Goal: Task Accomplishment & Management: Complete application form

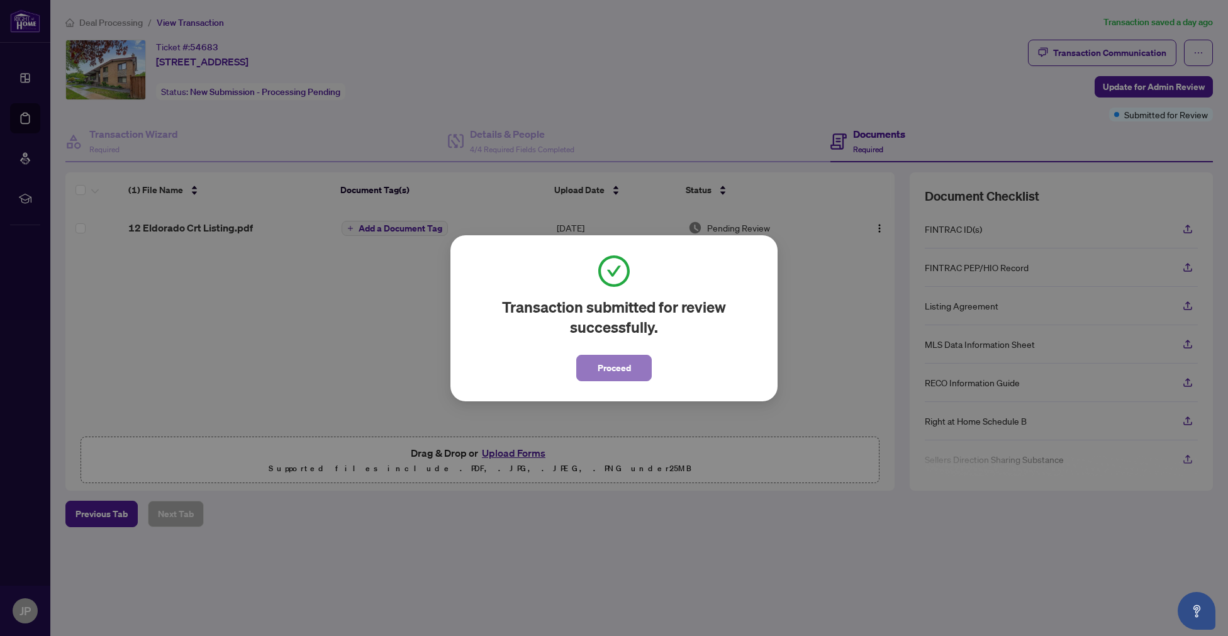
click at [605, 366] on span "Proceed" at bounding box center [614, 368] width 33 height 20
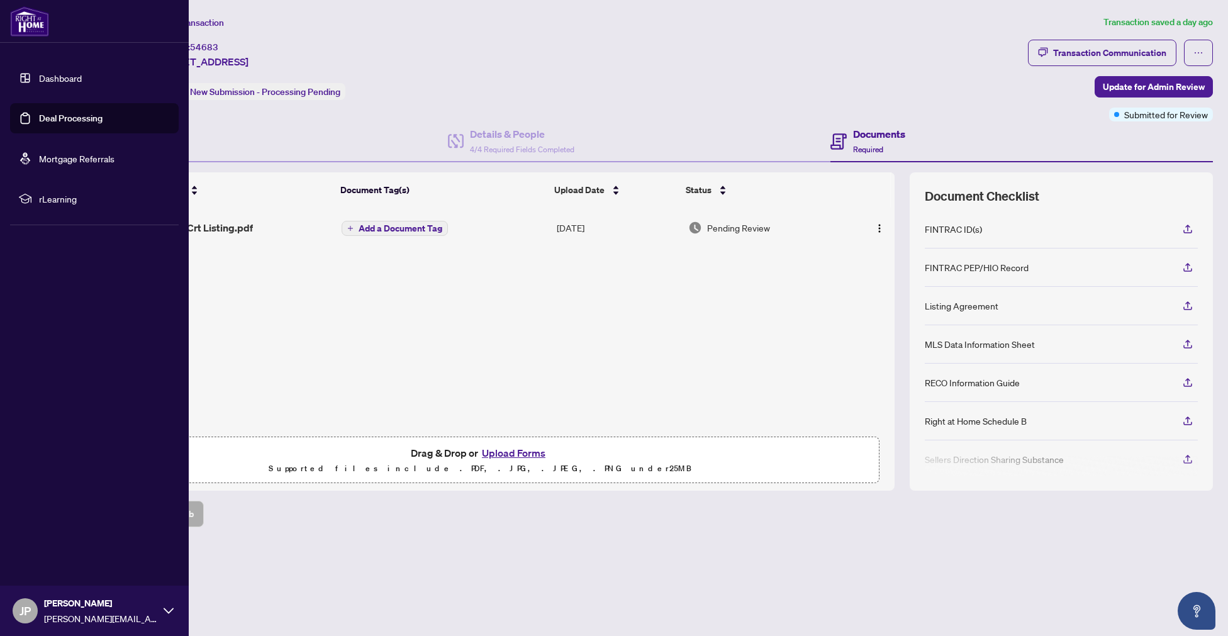
click at [52, 114] on link "Deal Processing" at bounding box center [71, 118] width 64 height 11
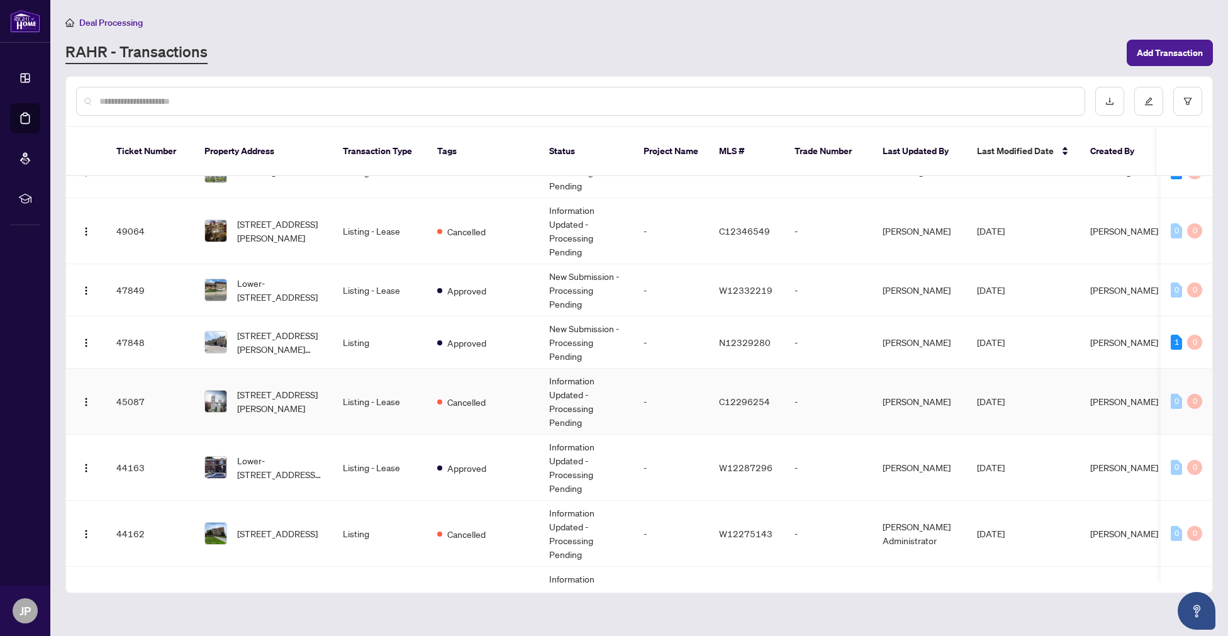
scroll to position [84, 0]
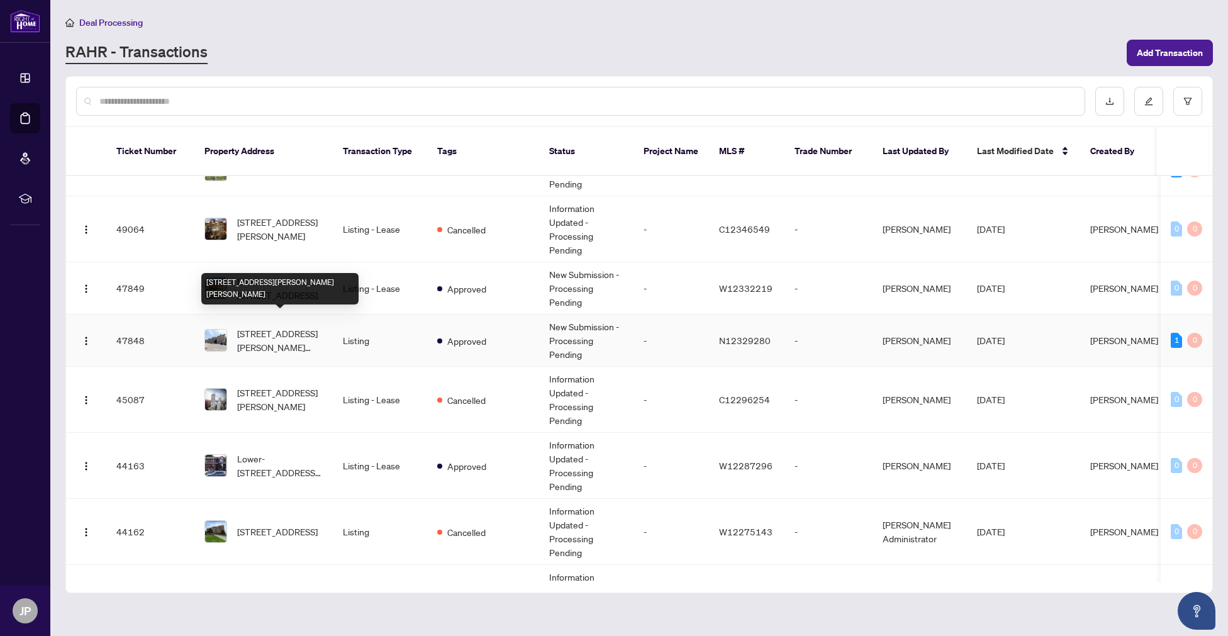
click at [276, 328] on span "301-7428 Markham Rd, Markham, Ontario L3S 4V6, Canada" at bounding box center [280, 341] width 86 height 28
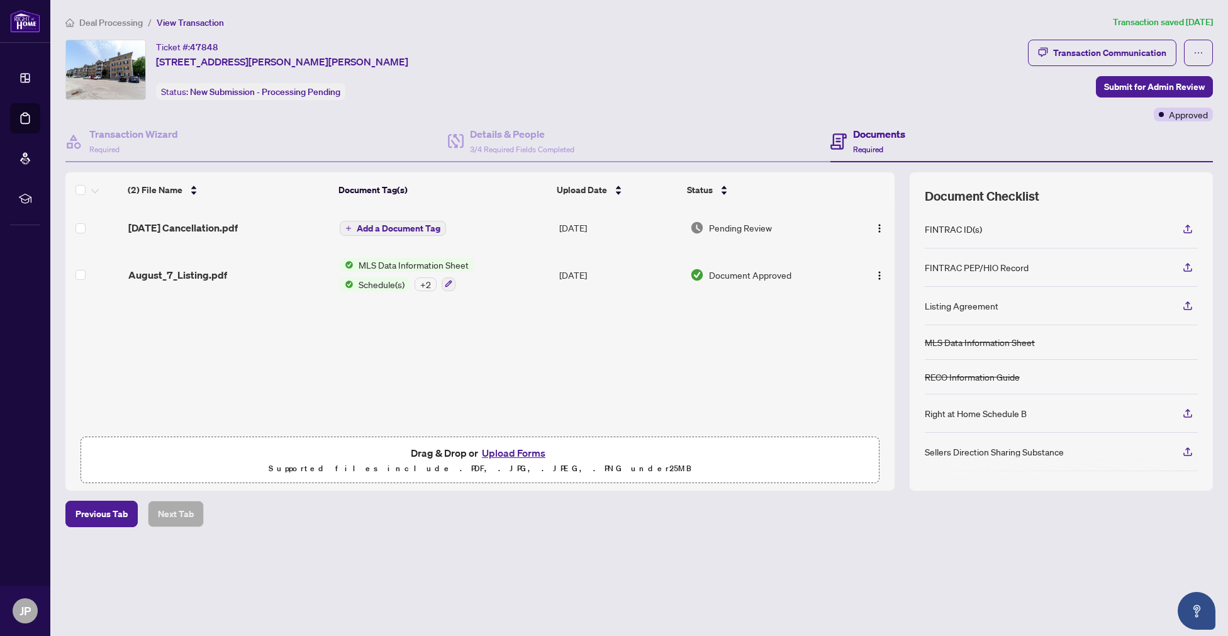
click at [744, 223] on span "Pending Review" at bounding box center [740, 228] width 63 height 14
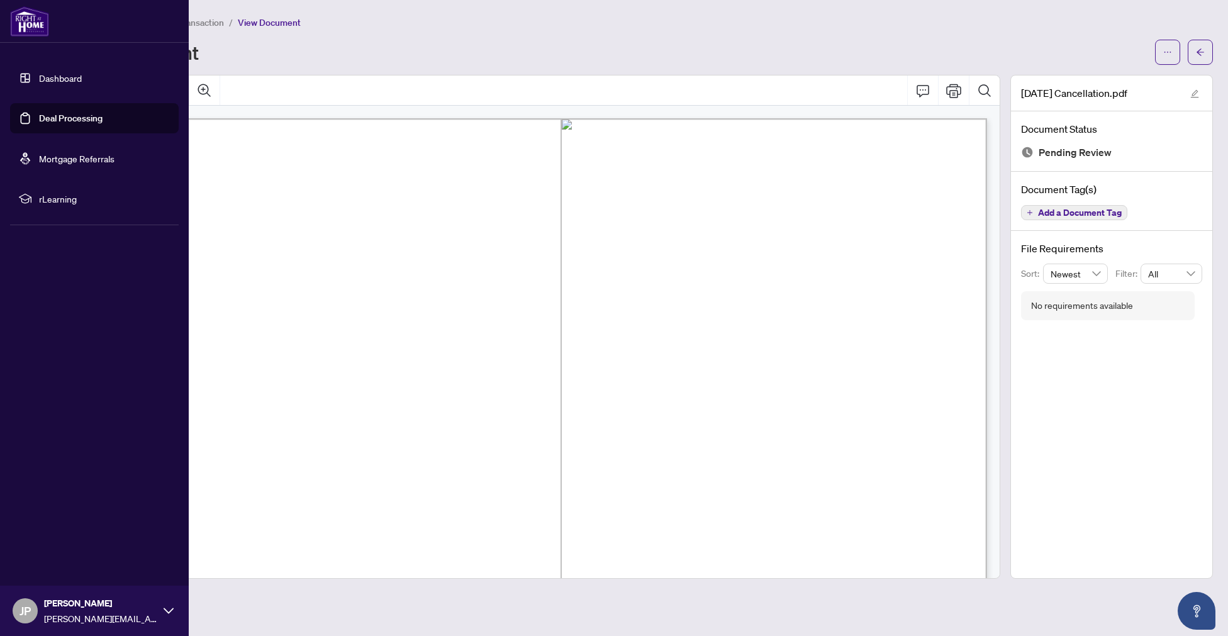
click at [67, 121] on link "Deal Processing" at bounding box center [71, 118] width 64 height 11
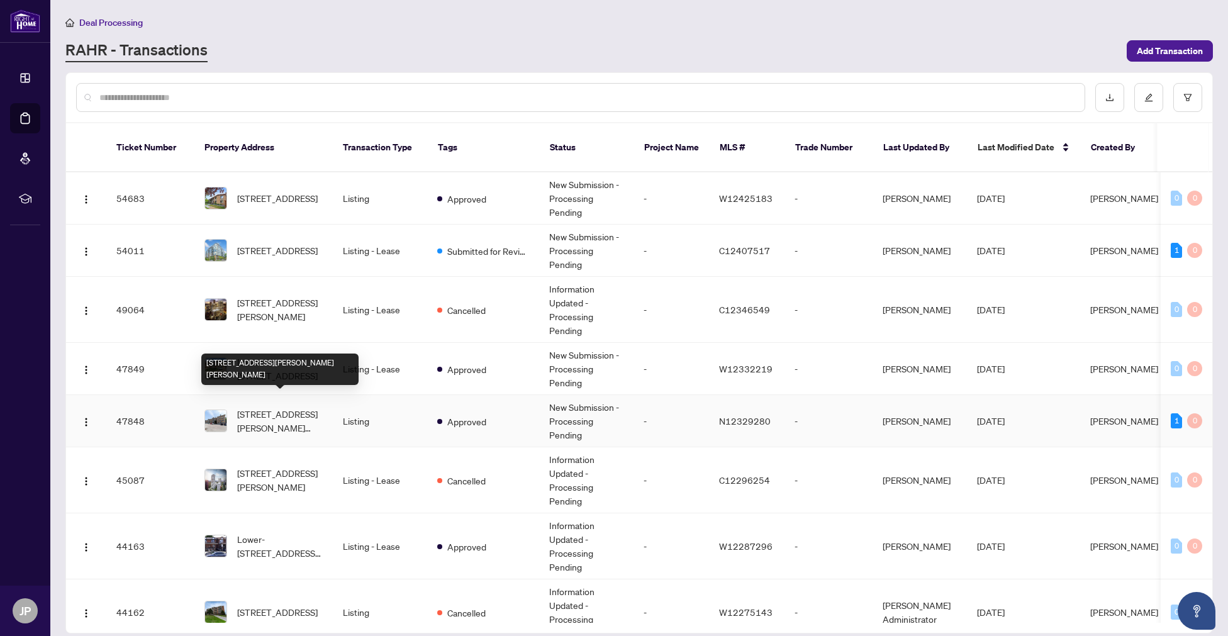
click at [280, 407] on span "301-7428 Markham Rd, Markham, Ontario L3S 4V6, Canada" at bounding box center [280, 421] width 86 height 28
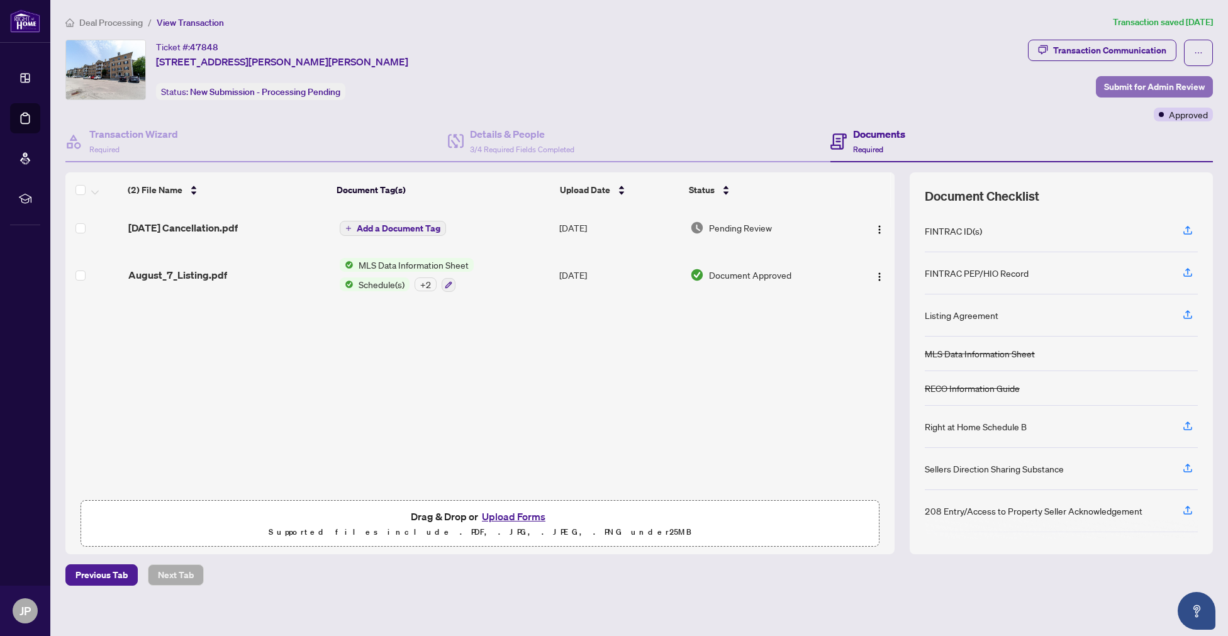
click at [1152, 86] on span "Submit for Admin Review" at bounding box center [1154, 87] width 101 height 20
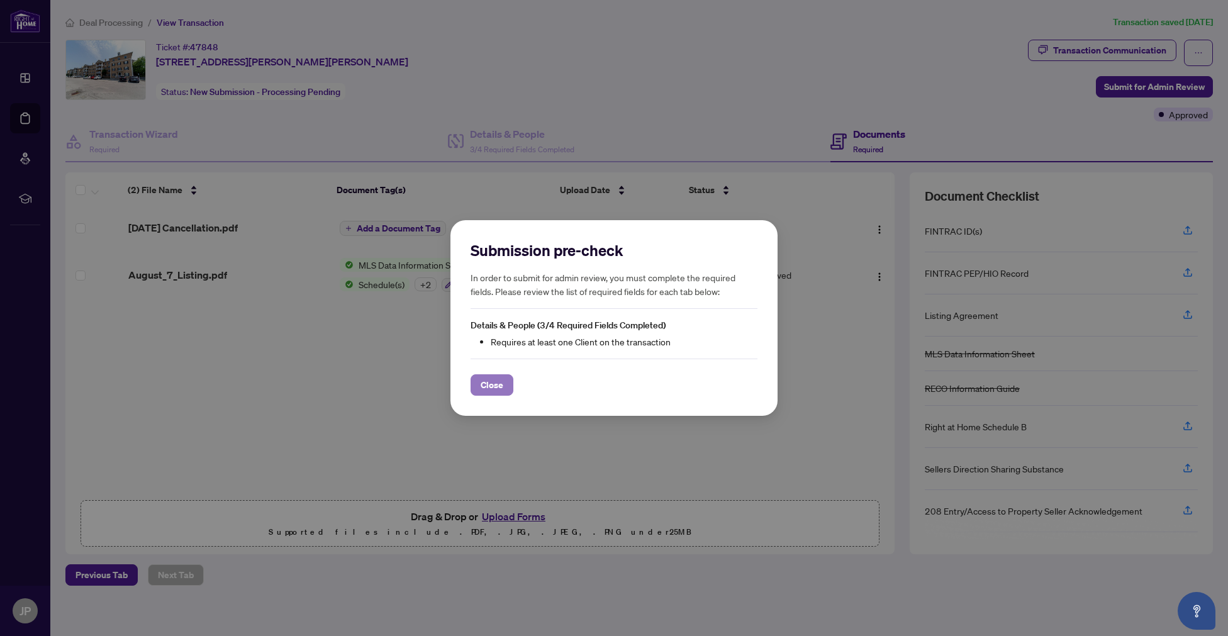
click at [503, 387] on button "Close" at bounding box center [492, 384] width 43 height 21
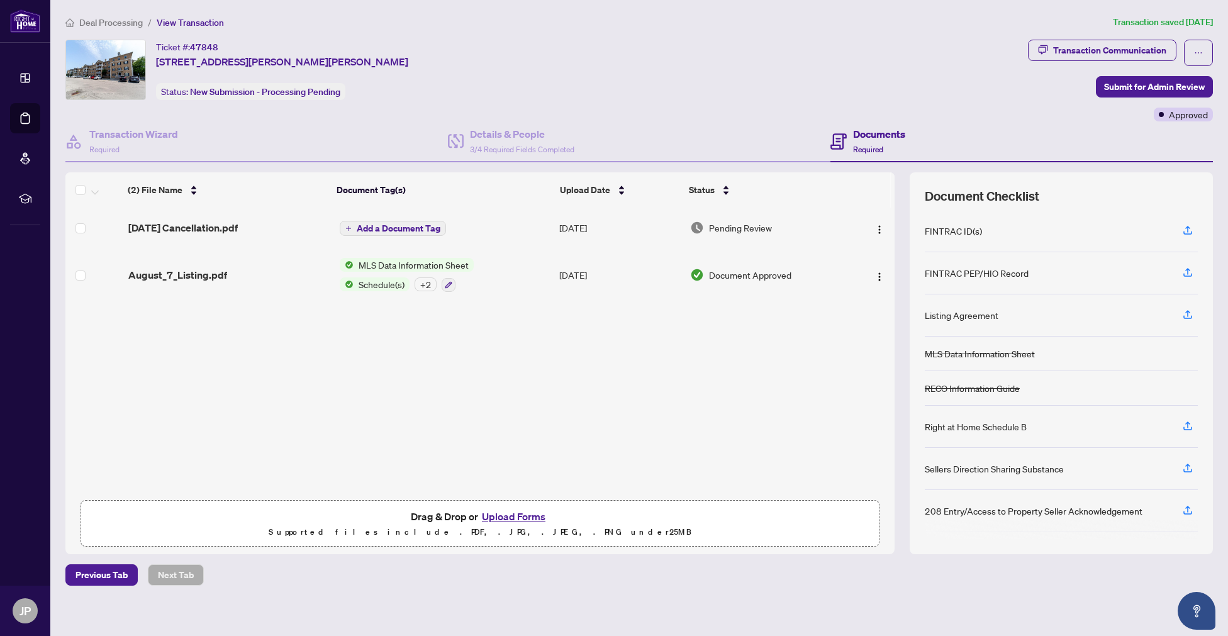
click at [500, 519] on button "Upload Forms" at bounding box center [513, 516] width 71 height 16
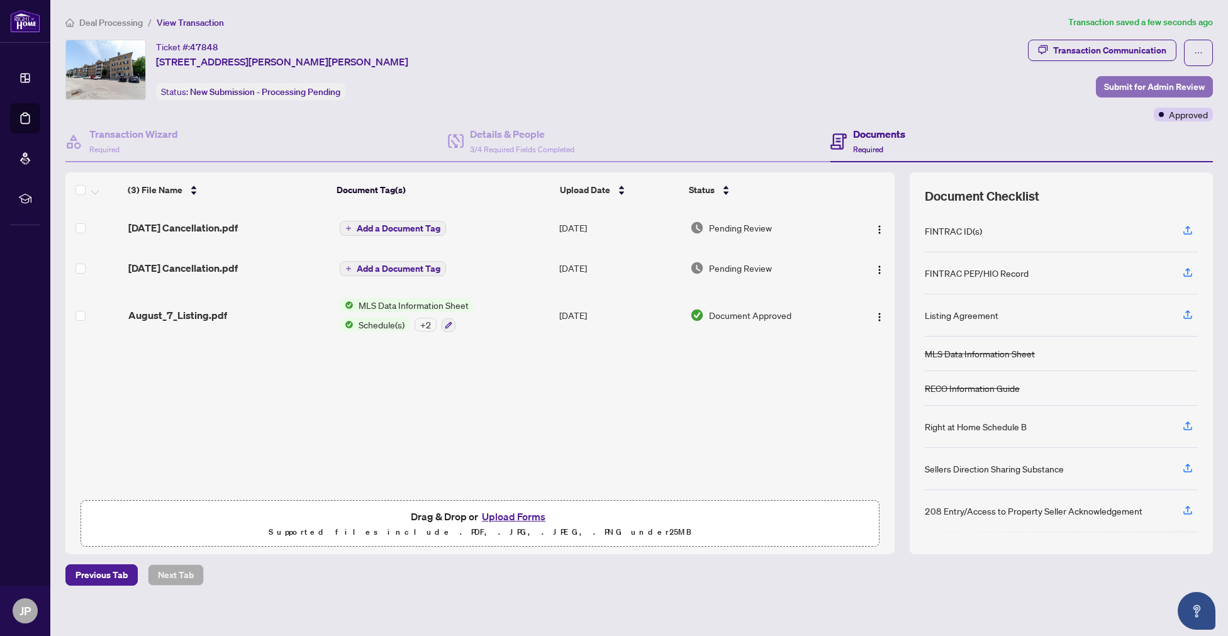
click at [1142, 86] on span "Submit for Admin Review" at bounding box center [1154, 87] width 101 height 20
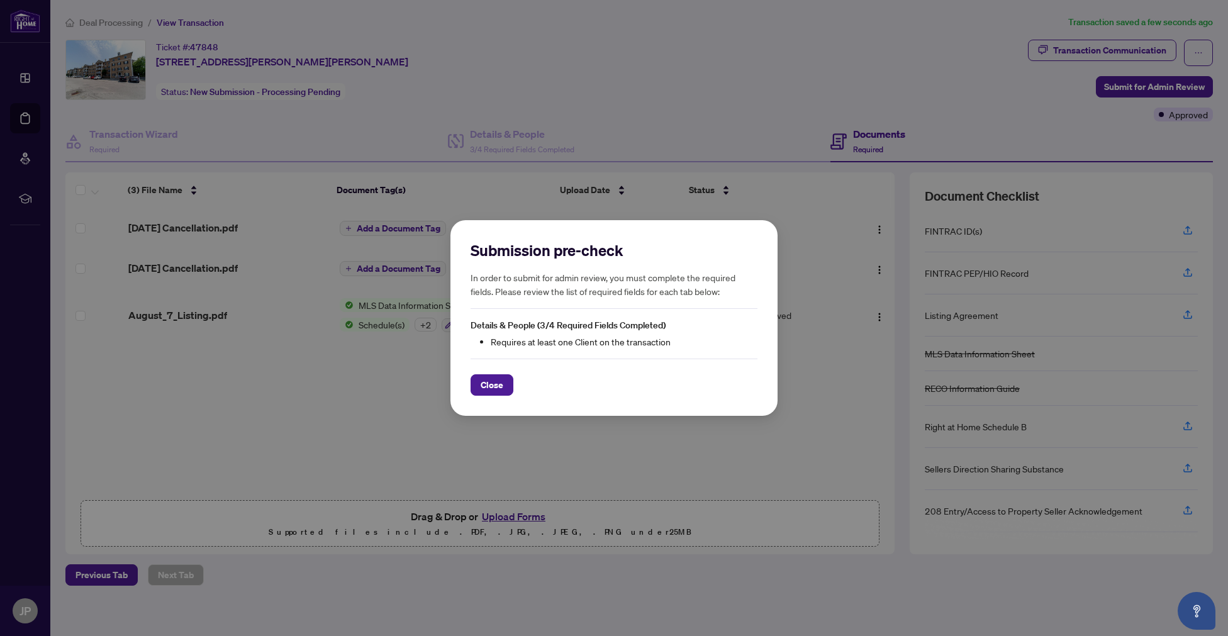
click at [500, 384] on span "Close" at bounding box center [492, 385] width 23 height 20
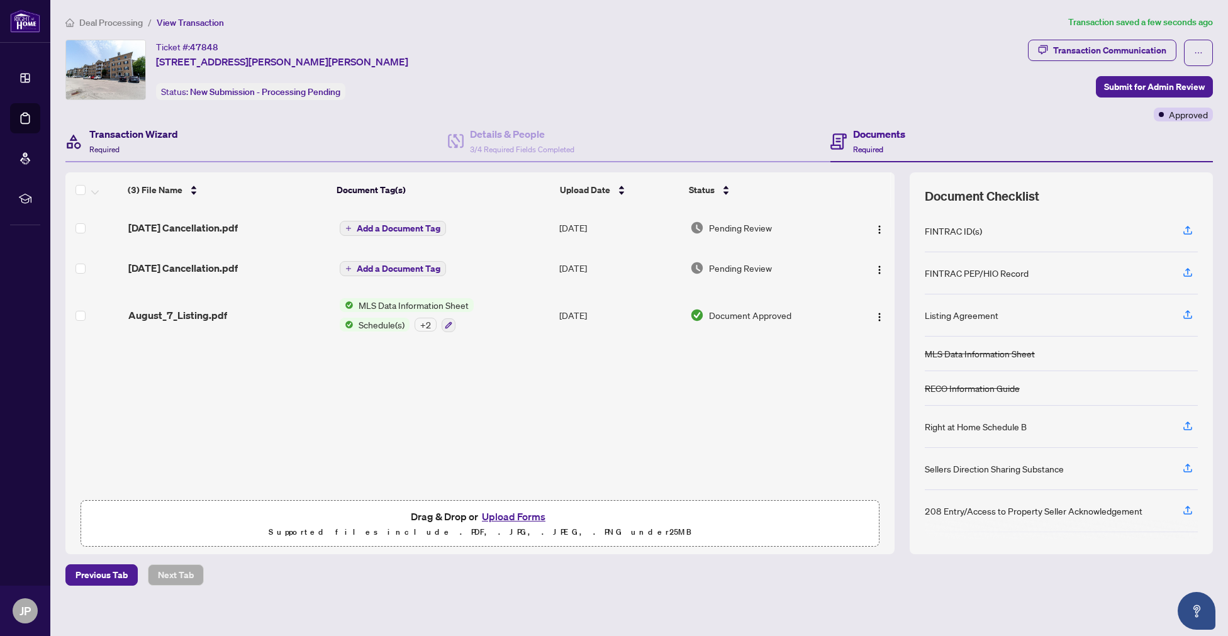
click at [138, 136] on h4 "Transaction Wizard" at bounding box center [133, 133] width 89 height 15
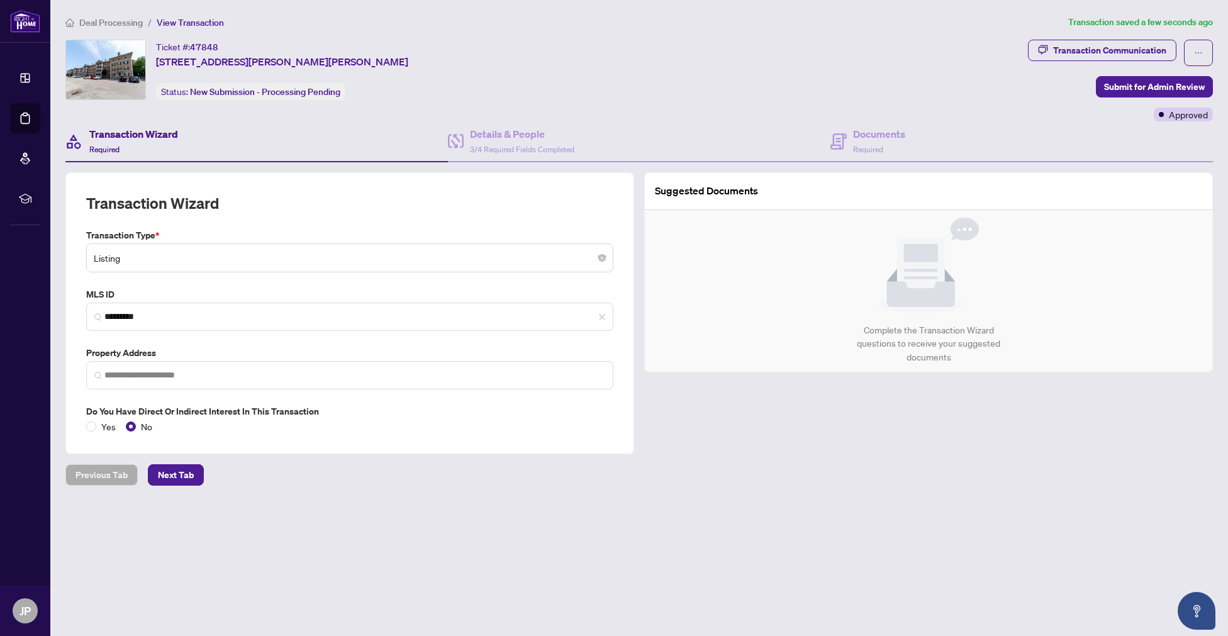
type input "**********"
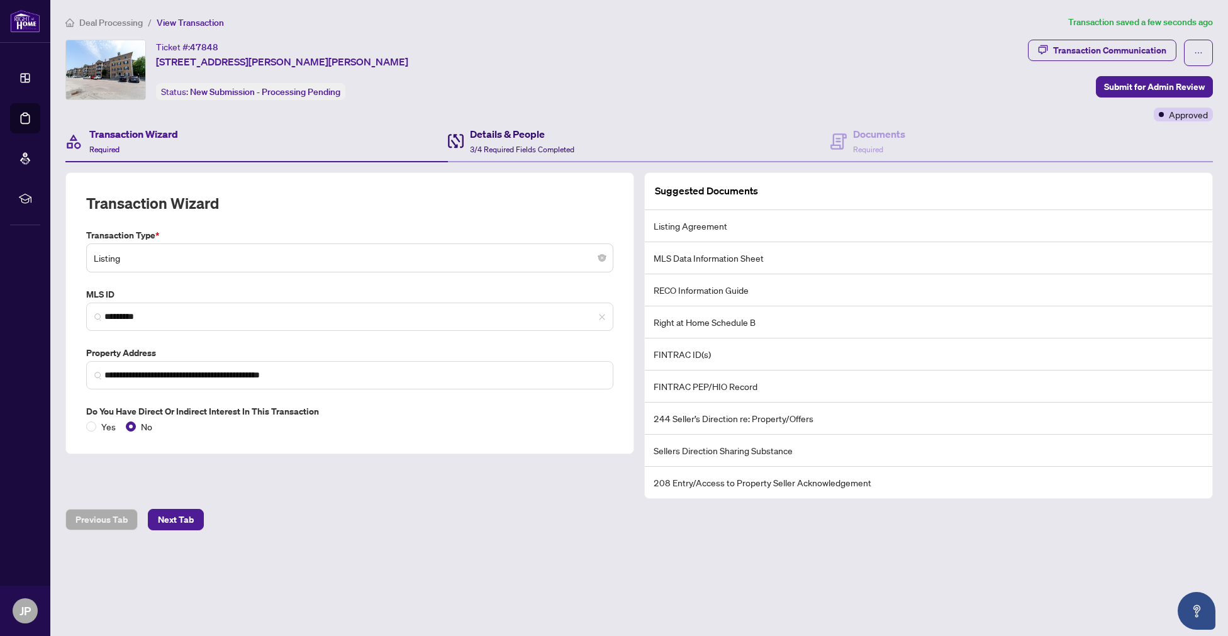
click at [488, 140] on h4 "Details & People" at bounding box center [522, 133] width 104 height 15
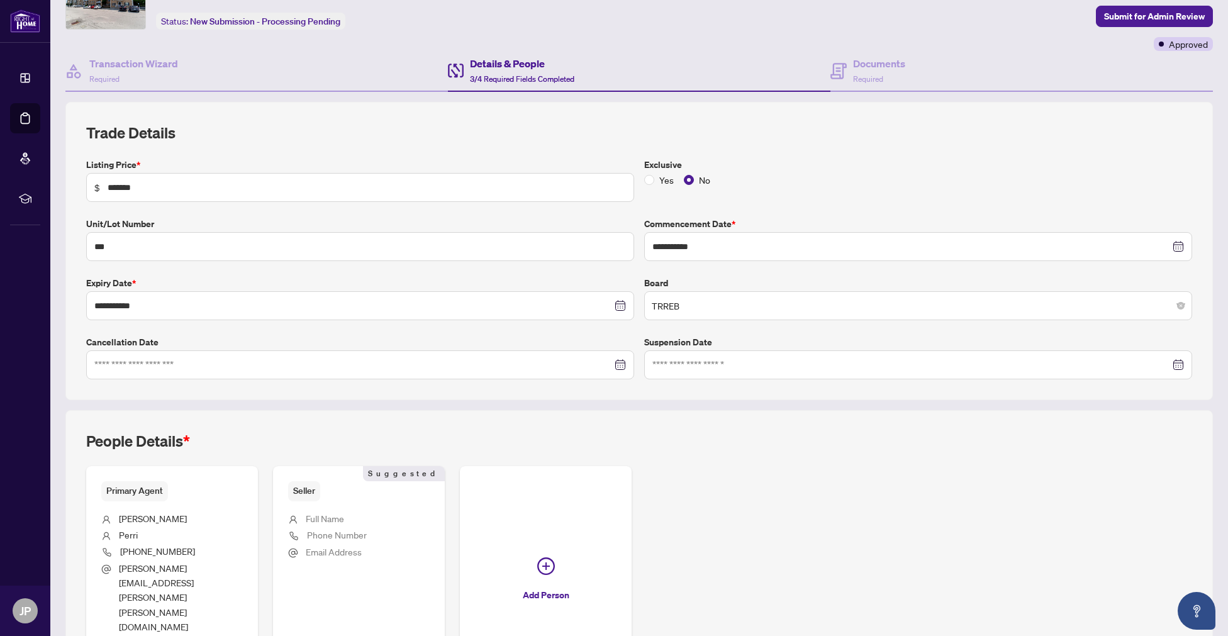
scroll to position [140, 0]
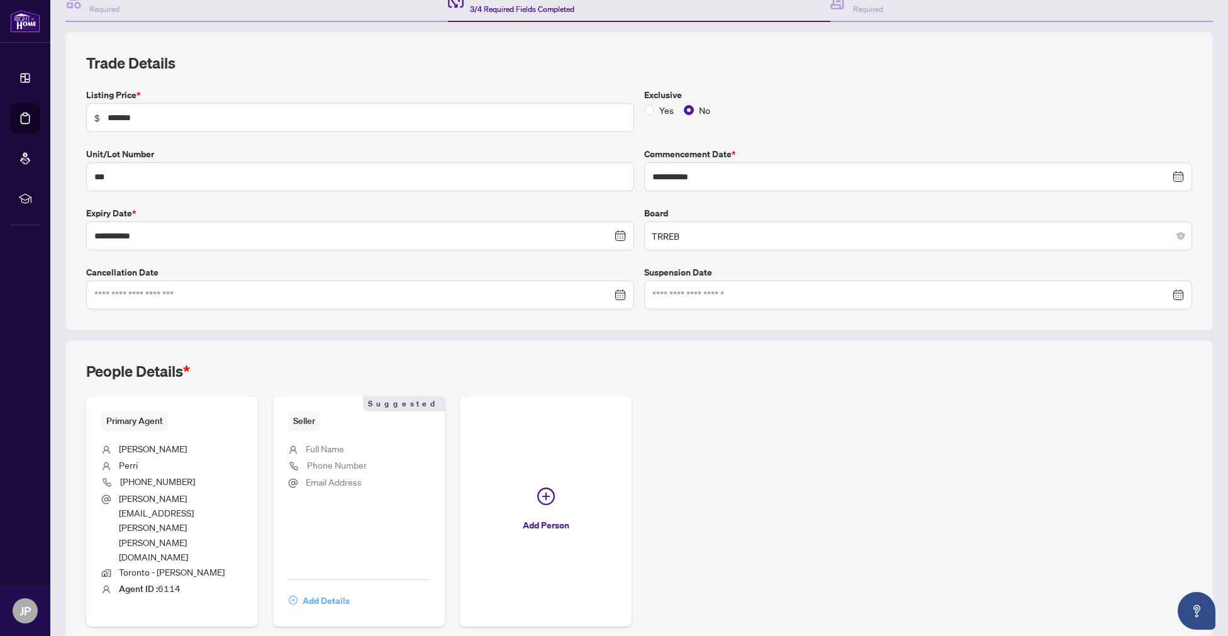
click at [333, 591] on span "Add Details" at bounding box center [326, 601] width 47 height 20
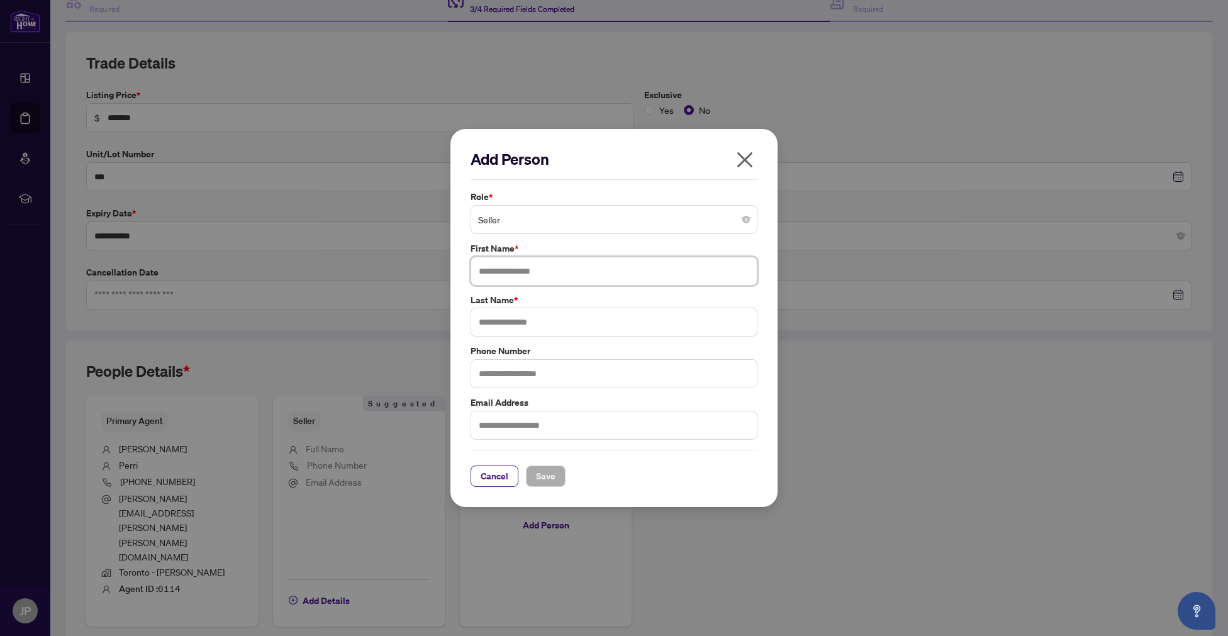
click at [502, 267] on input "text" at bounding box center [614, 271] width 287 height 29
type input "****"
click at [497, 339] on div "Role * Seller First Name * **** Last Name * Phone Number Email Address" at bounding box center [614, 315] width 295 height 250
click at [499, 328] on input "text" at bounding box center [614, 322] width 287 height 29
type input "******"
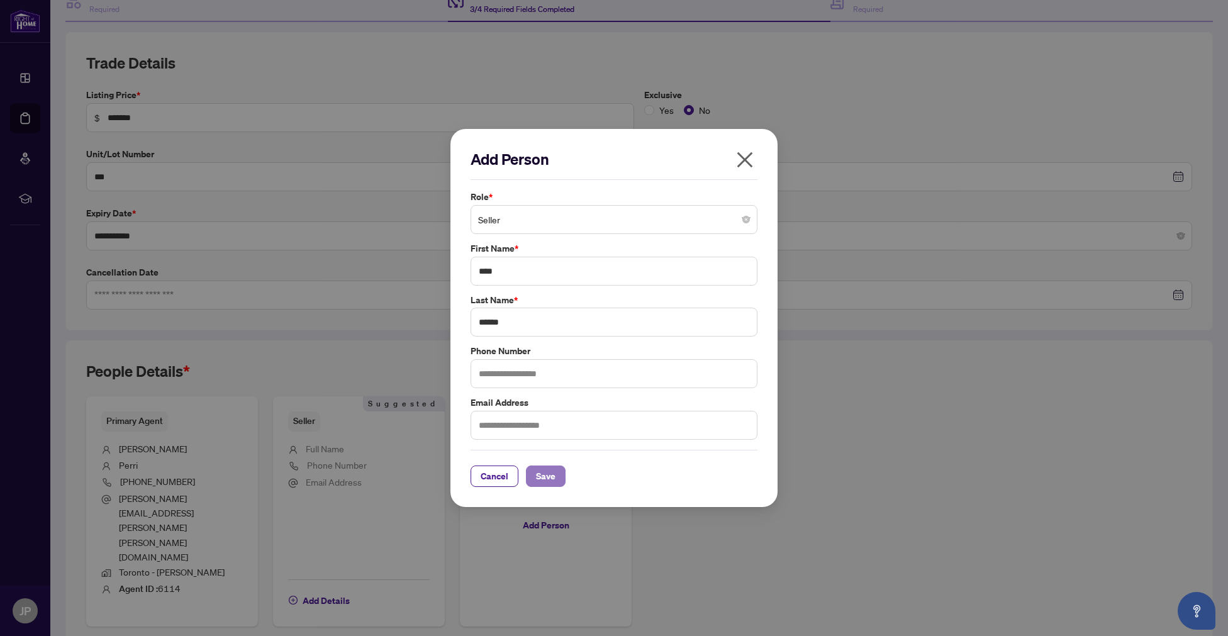
click at [549, 476] on span "Save" at bounding box center [546, 476] width 20 height 20
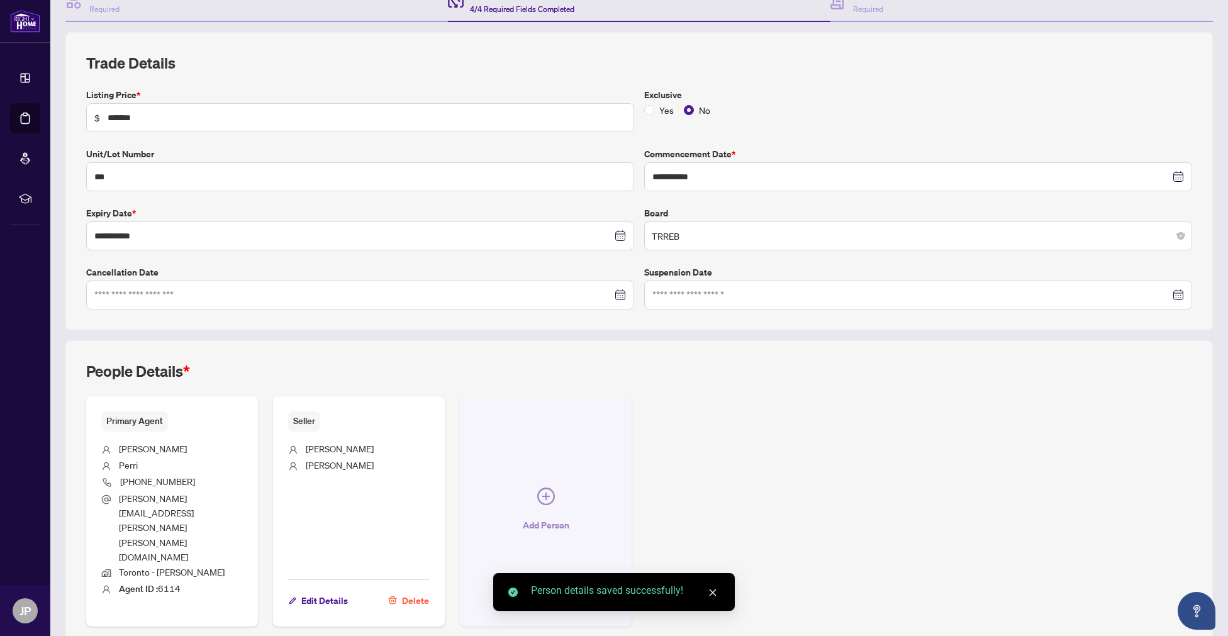
click at [555, 468] on button "Add Person" at bounding box center [546, 511] width 172 height 230
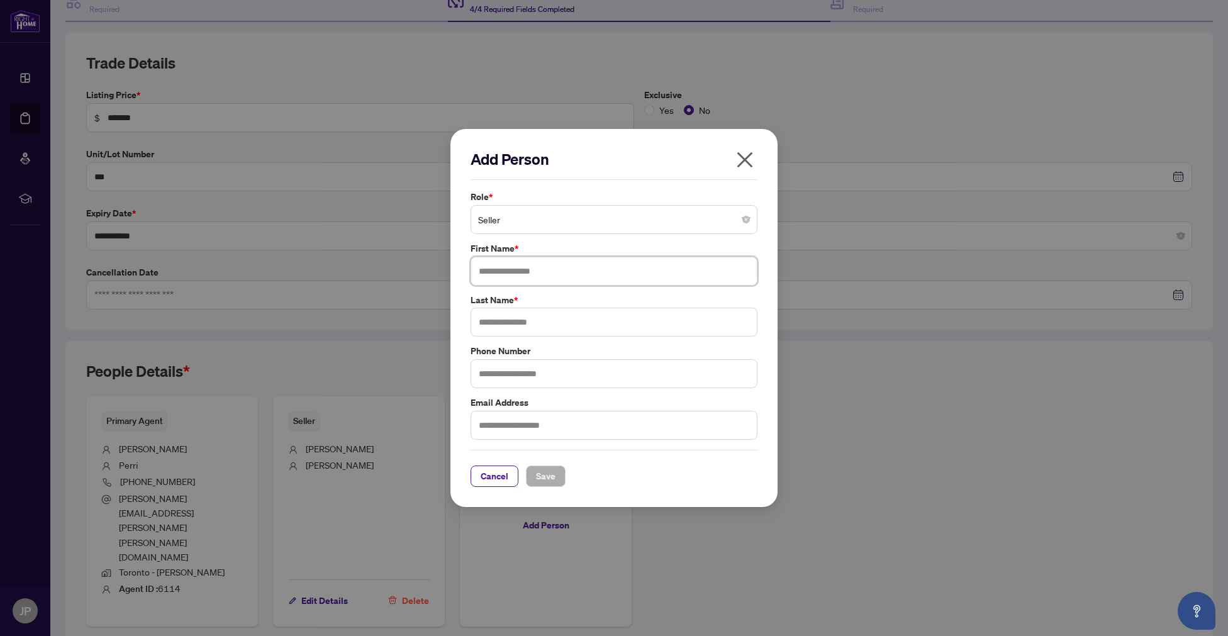
click at [519, 277] on input "text" at bounding box center [614, 271] width 287 height 29
type input "********"
click at [507, 323] on input "text" at bounding box center [614, 322] width 287 height 29
type input "****"
click at [544, 477] on span "Save" at bounding box center [546, 476] width 20 height 20
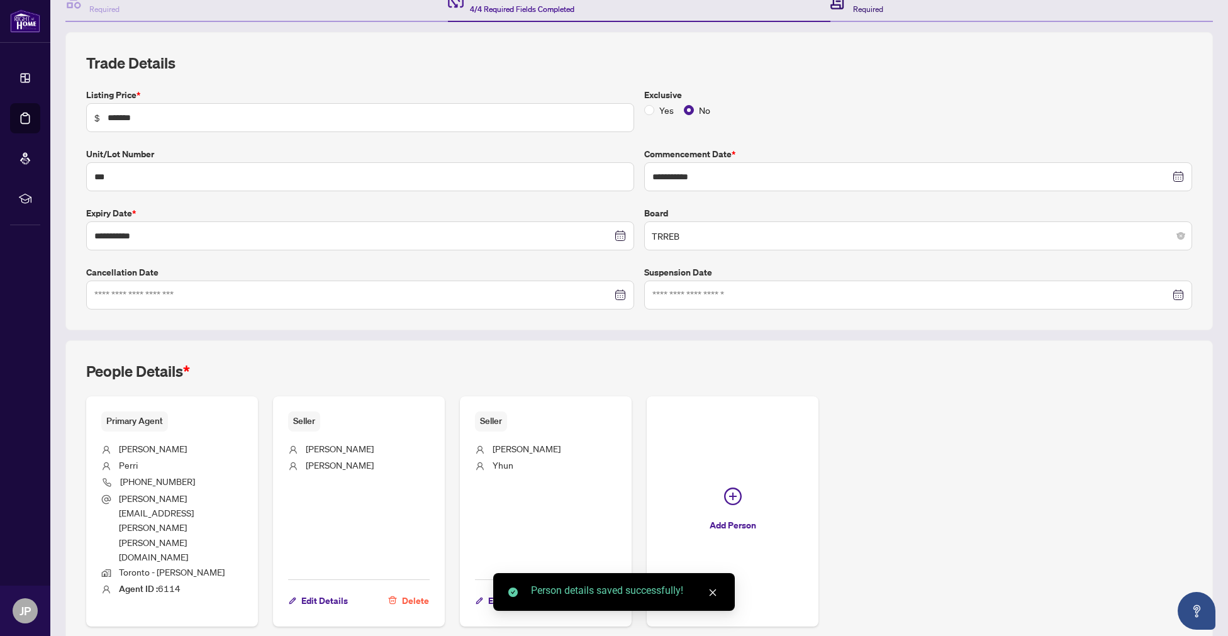
click at [867, 10] on span "Required" at bounding box center [868, 8] width 30 height 9
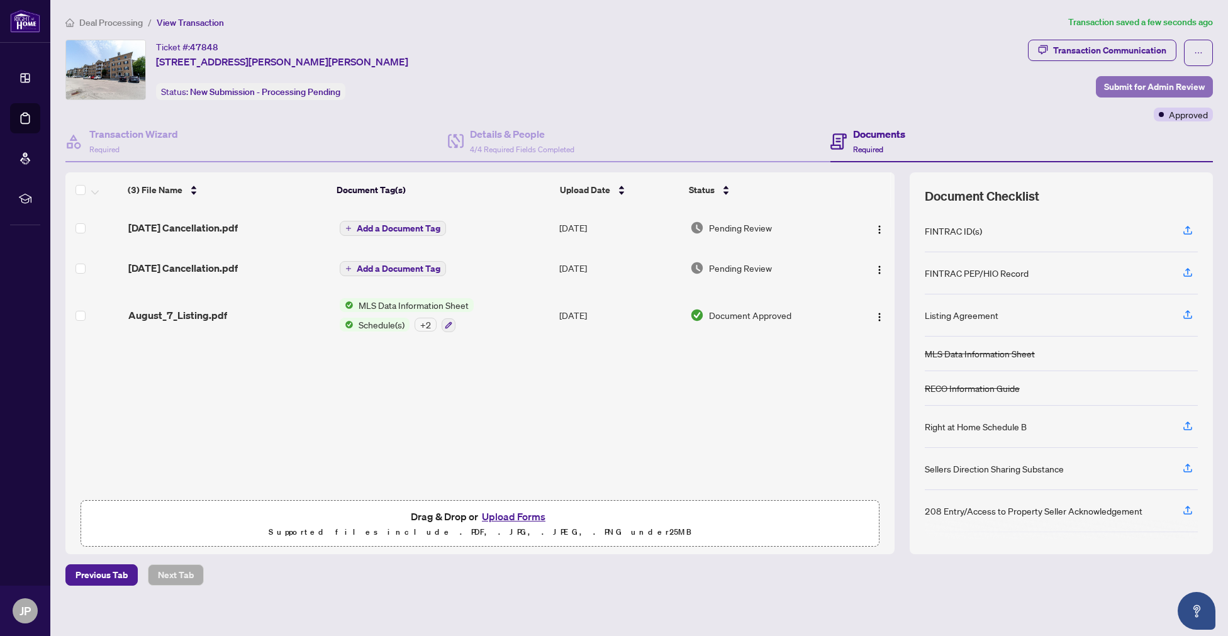
click at [1135, 88] on span "Submit for Admin Review" at bounding box center [1154, 87] width 101 height 20
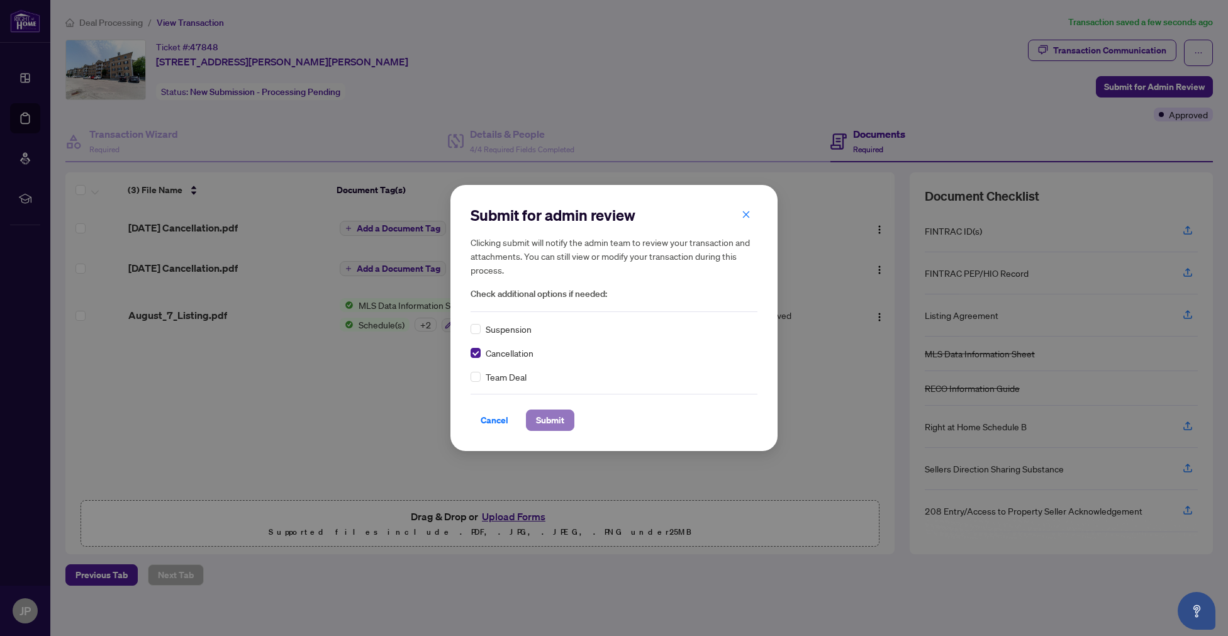
click at [554, 416] on span "Submit" at bounding box center [550, 420] width 28 height 20
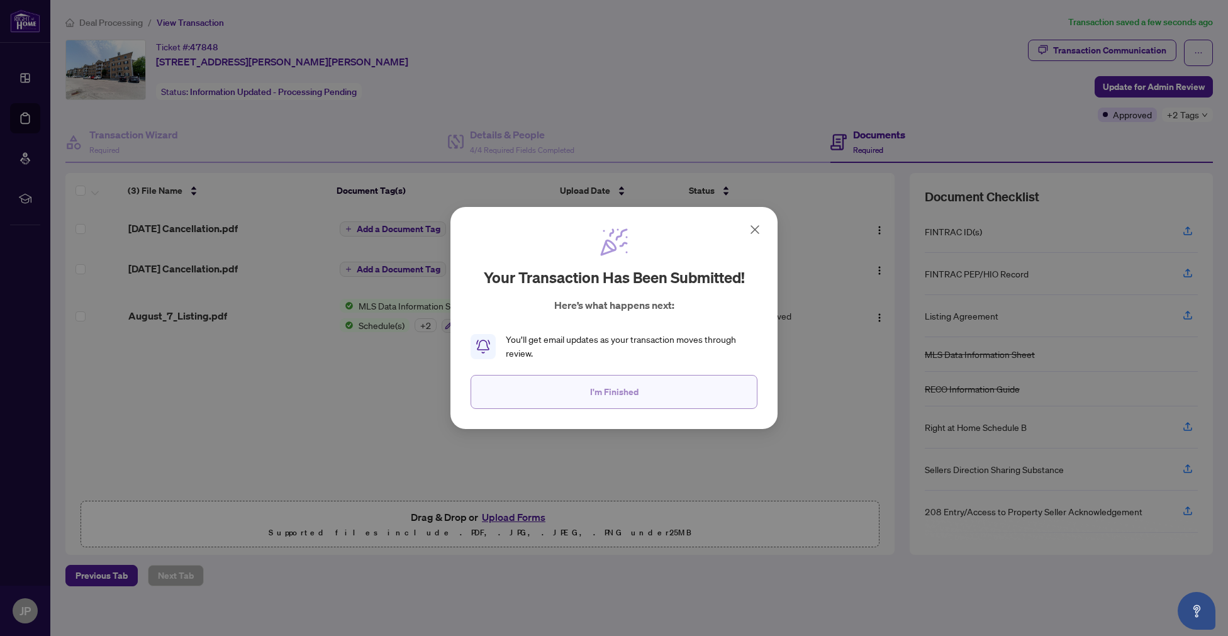
click at [641, 390] on button "I'm Finished" at bounding box center [614, 392] width 287 height 34
